Goal: Entertainment & Leisure: Consume media (video, audio)

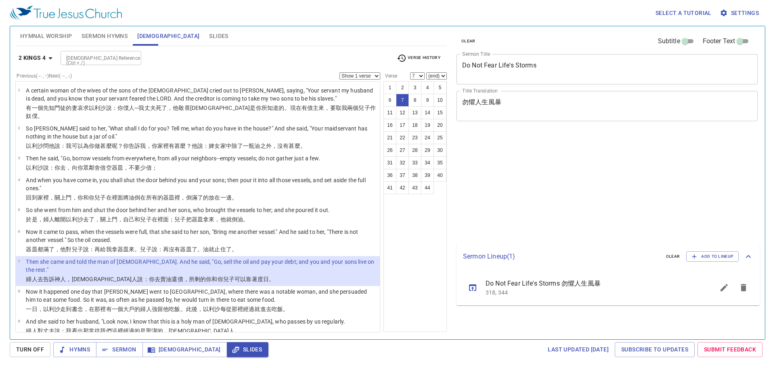
select select "7"
